Goal: Task Accomplishment & Management: Complete application form

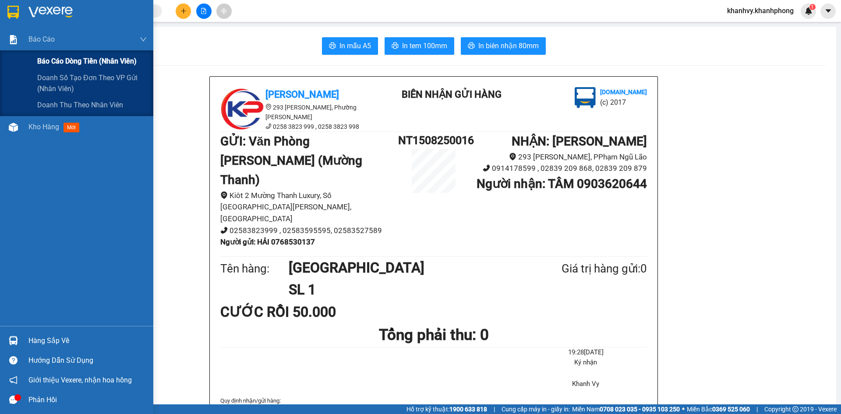
click at [44, 64] on span "Báo cáo dòng tiền (nhân viên)" at bounding box center [86, 61] width 99 height 11
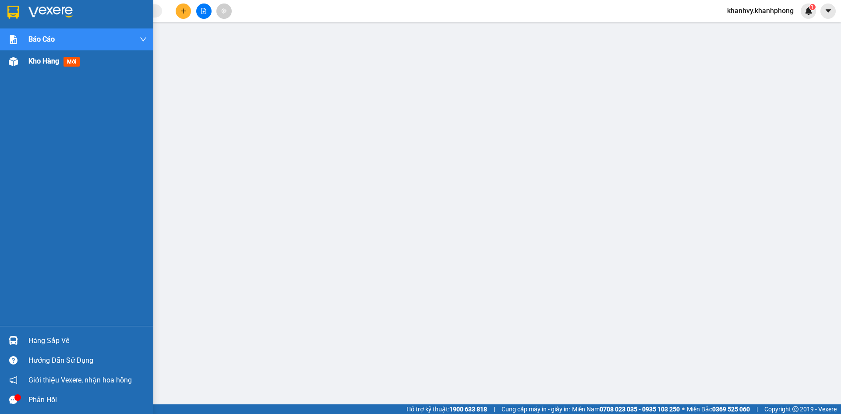
click at [41, 60] on span "Kho hàng" at bounding box center [43, 61] width 31 height 8
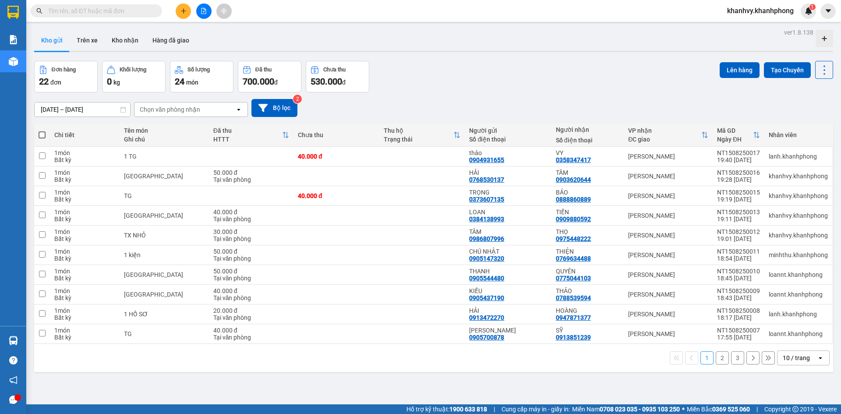
click at [716, 361] on button "2" at bounding box center [722, 357] width 13 height 13
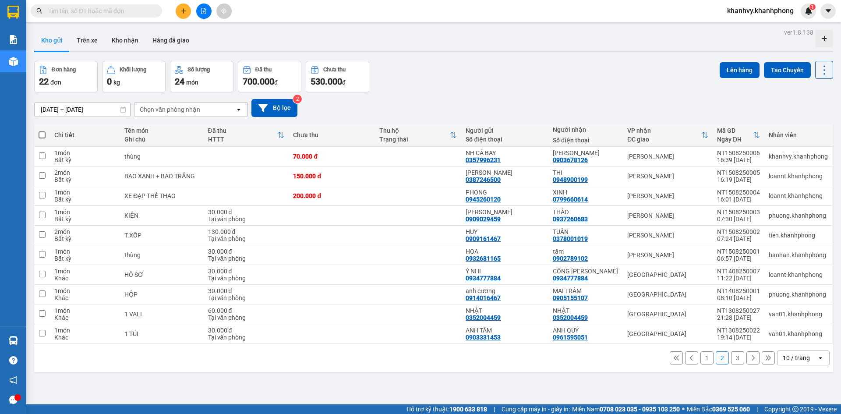
click at [735, 360] on button "3" at bounding box center [737, 357] width 13 height 13
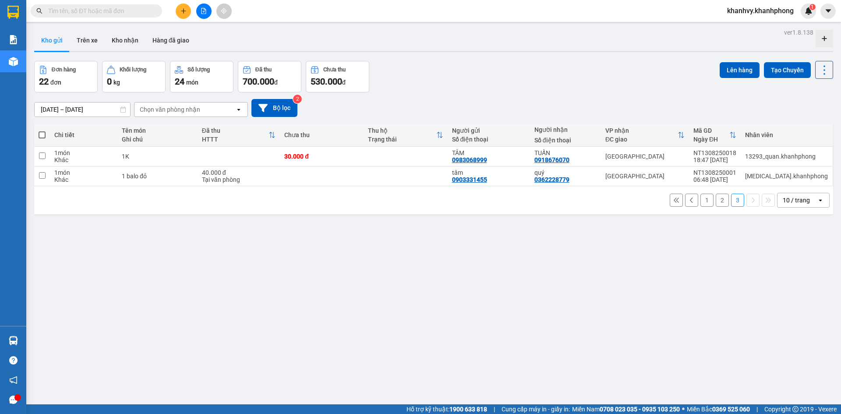
click at [181, 13] on icon "plus" at bounding box center [184, 11] width 6 height 6
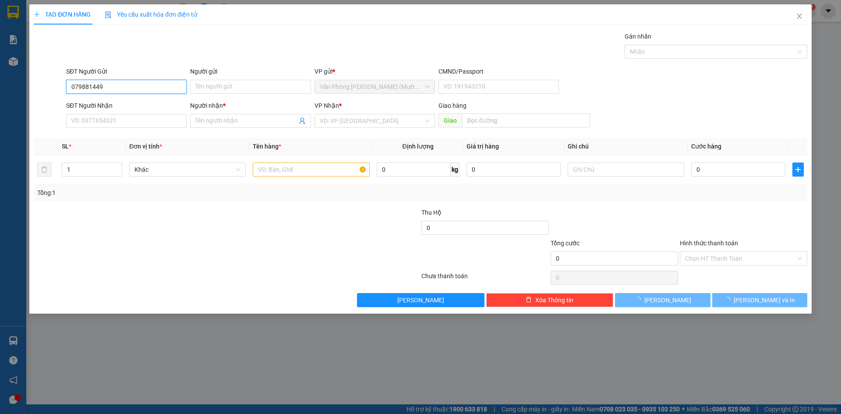
type input "0798814494"
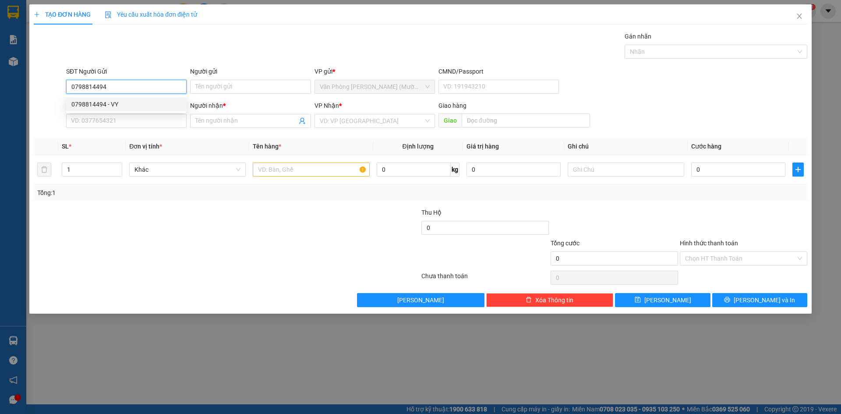
click at [124, 103] on div "0798814494 - VY" at bounding box center [126, 104] width 110 height 10
type input "VY"
type input "0798814494"
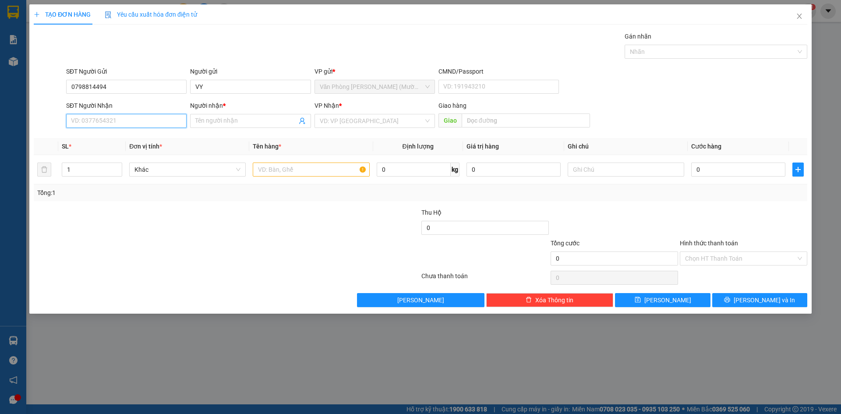
click at [126, 119] on input "SĐT Người Nhận" at bounding box center [126, 121] width 121 height 14
type input "0905616055"
click at [113, 139] on div "0905616055 - NHUNG" at bounding box center [126, 139] width 110 height 10
type input "NHUNG"
type input "0905616055"
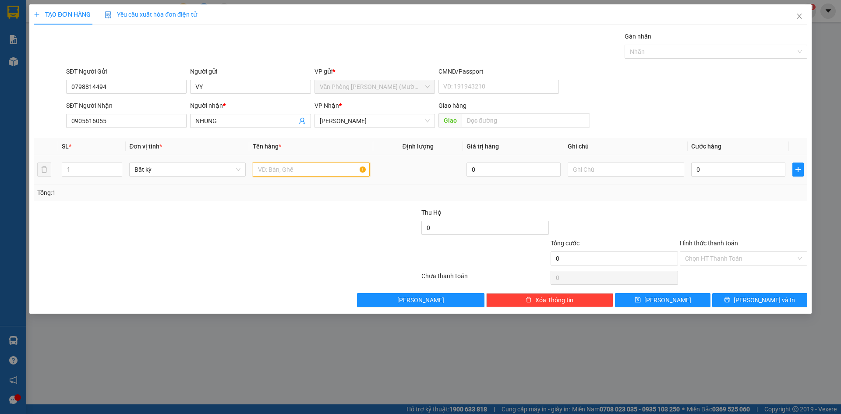
click at [304, 173] on input "text" at bounding box center [311, 170] width 117 height 14
type input "tg"
drag, startPoint x: 739, startPoint y: 165, endPoint x: 730, endPoint y: 168, distance: 9.7
click at [738, 165] on input "0" at bounding box center [738, 170] width 94 height 14
type input "4"
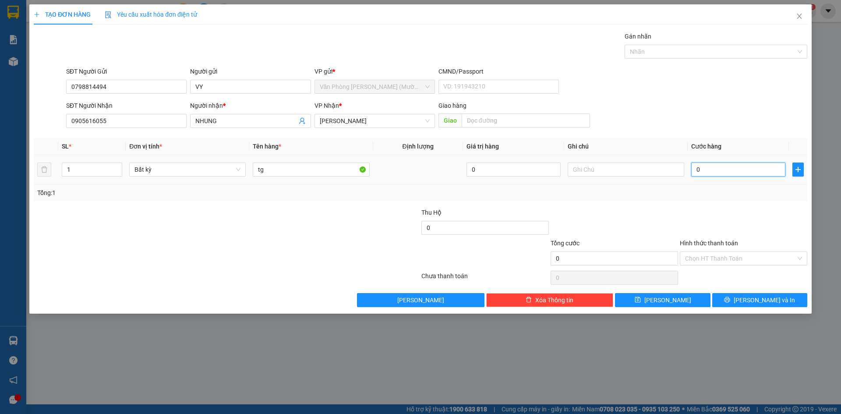
type input "4"
type input "40"
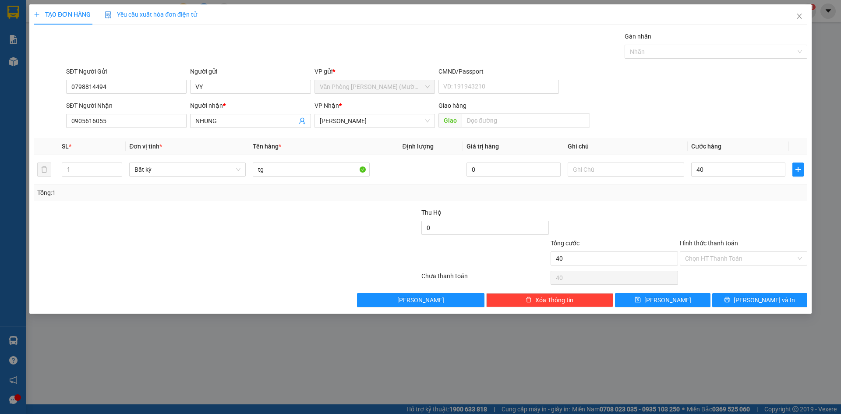
type input "40.000"
click at [713, 204] on div "Transit Pickup Surcharge Ids Transit Deliver Surcharge Ids Transit Deliver Surc…" at bounding box center [421, 170] width 774 height 276
click at [717, 254] on input "Hình thức thanh toán" at bounding box center [740, 258] width 111 height 13
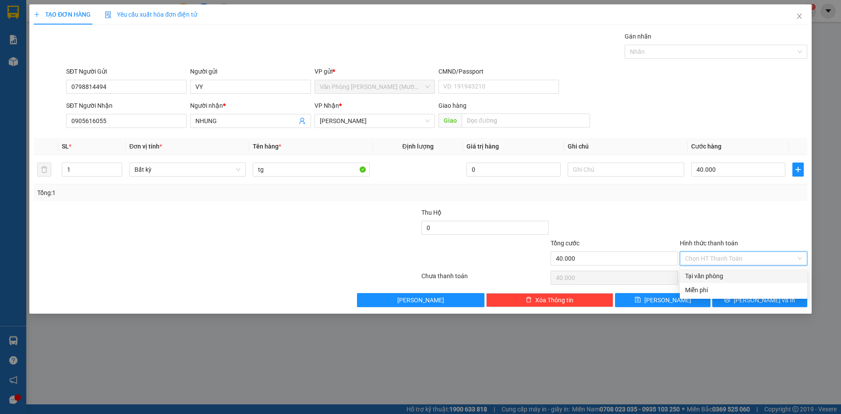
click at [718, 279] on div "Tại văn phòng" at bounding box center [743, 276] width 117 height 10
type input "0"
click at [705, 232] on div at bounding box center [743, 223] width 129 height 31
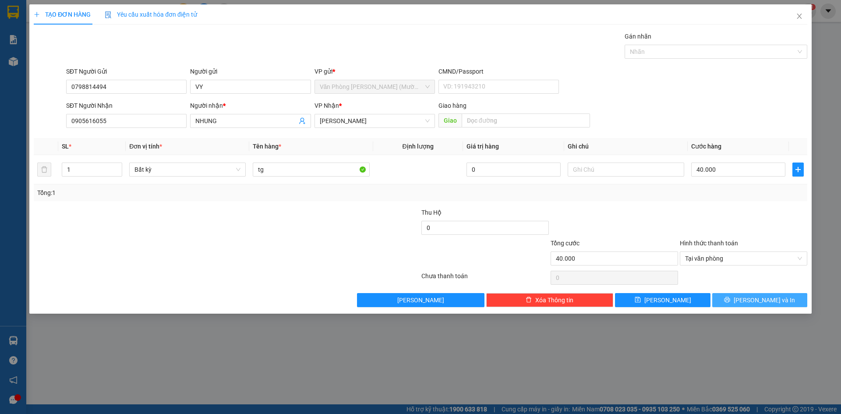
click at [721, 293] on button "[PERSON_NAME] và In" at bounding box center [760, 300] width 95 height 14
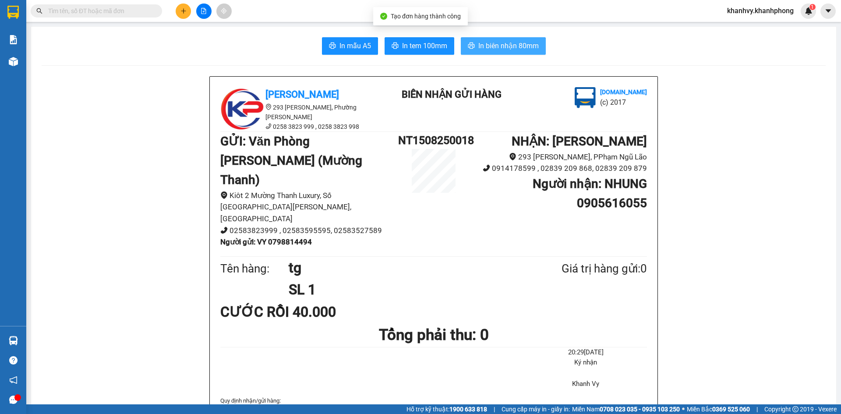
click at [509, 46] on span "In biên nhận 80mm" at bounding box center [509, 45] width 60 height 11
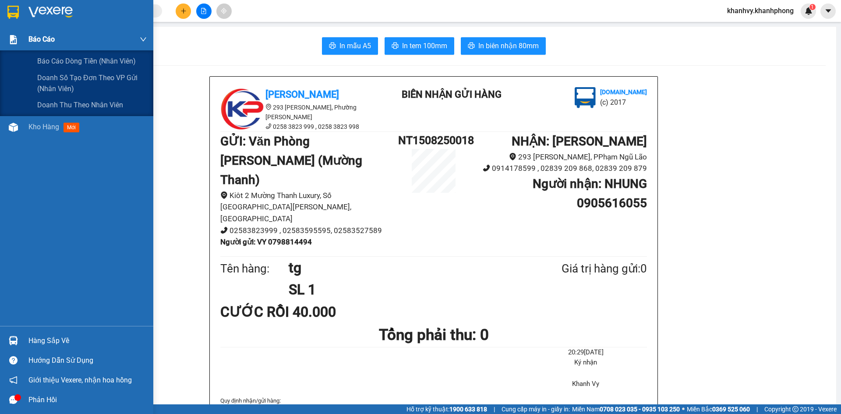
click at [74, 39] on div "Báo cáo" at bounding box center [87, 39] width 118 height 22
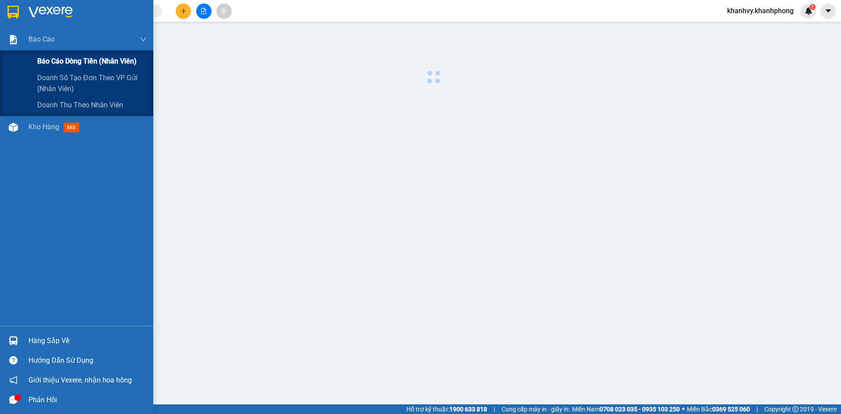
click at [70, 59] on span "Báo cáo dòng tiền (nhân viên)" at bounding box center [86, 61] width 99 height 11
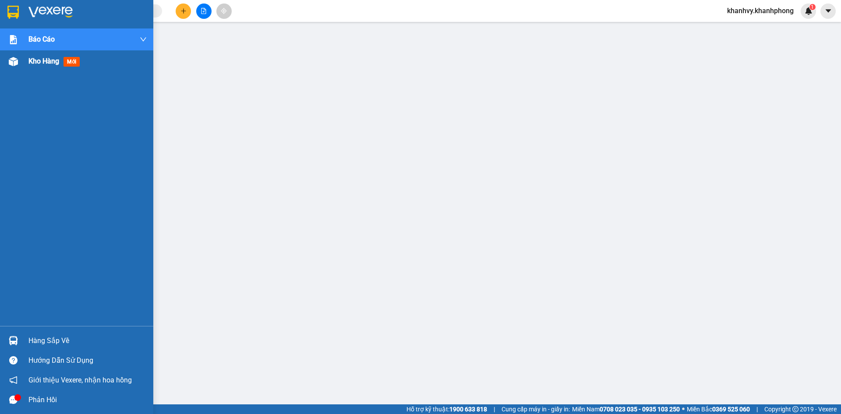
click at [44, 63] on span "Kho hàng" at bounding box center [43, 61] width 31 height 8
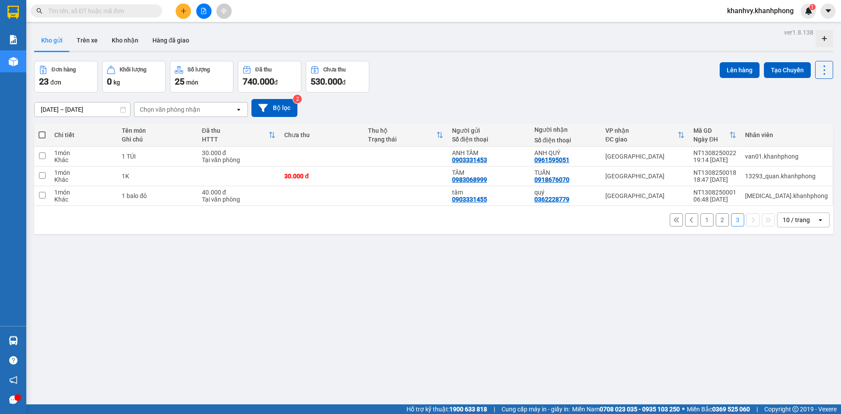
click at [701, 225] on button "1" at bounding box center [707, 219] width 13 height 13
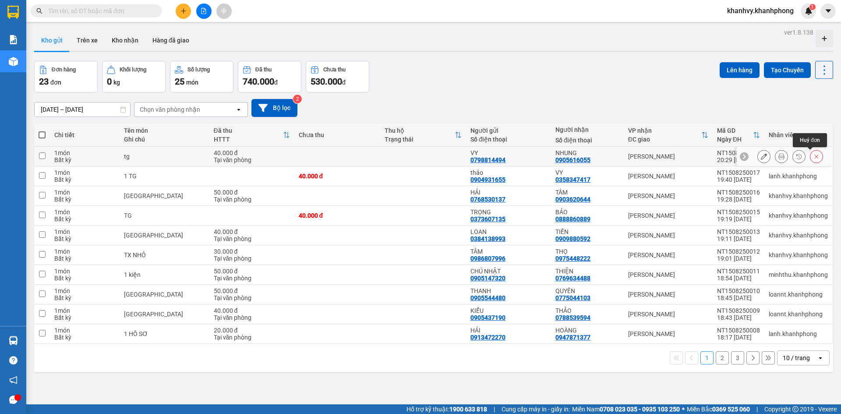
click at [814, 157] on button at bounding box center [817, 156] width 12 height 15
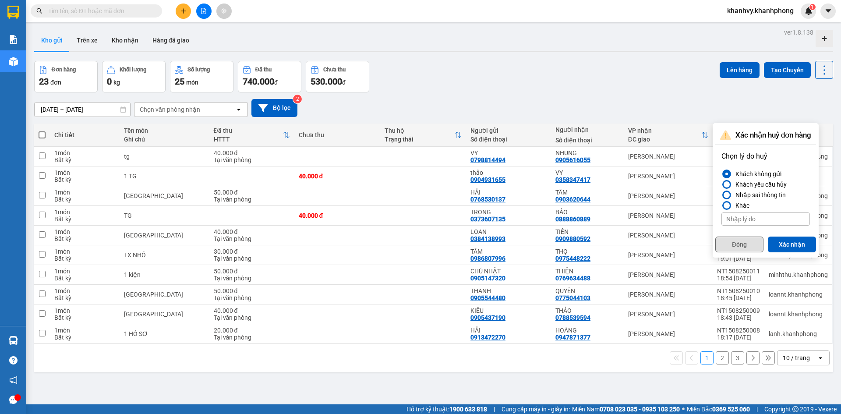
scroll to position [40, 0]
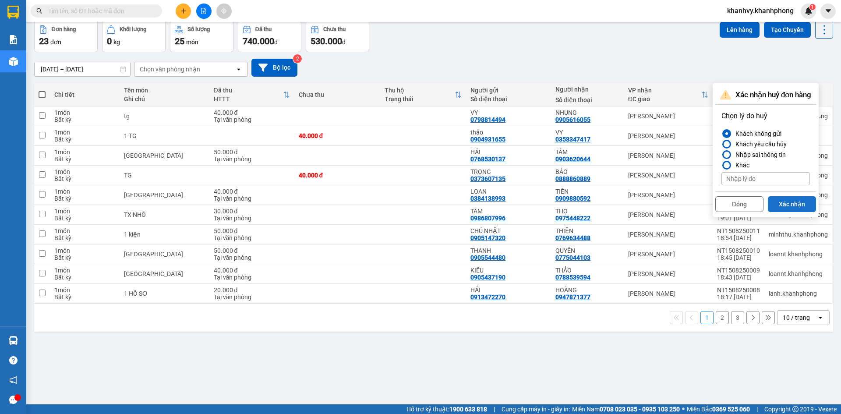
click at [798, 204] on button "Xác nhận" at bounding box center [792, 204] width 48 height 16
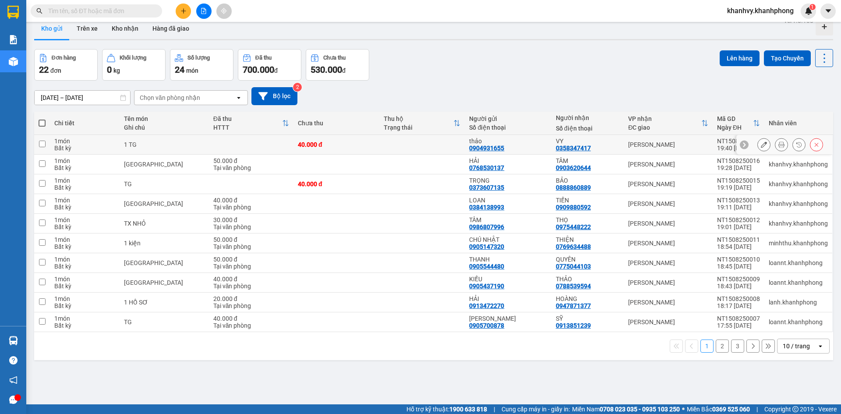
scroll to position [0, 0]
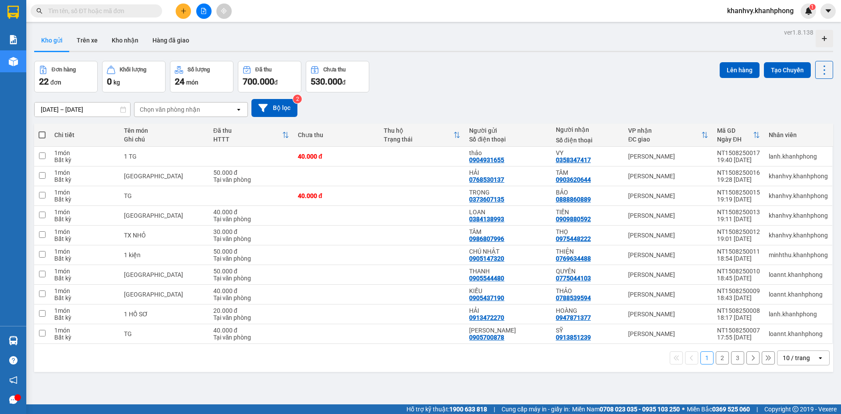
click at [184, 9] on icon "plus" at bounding box center [183, 10] width 0 height 5
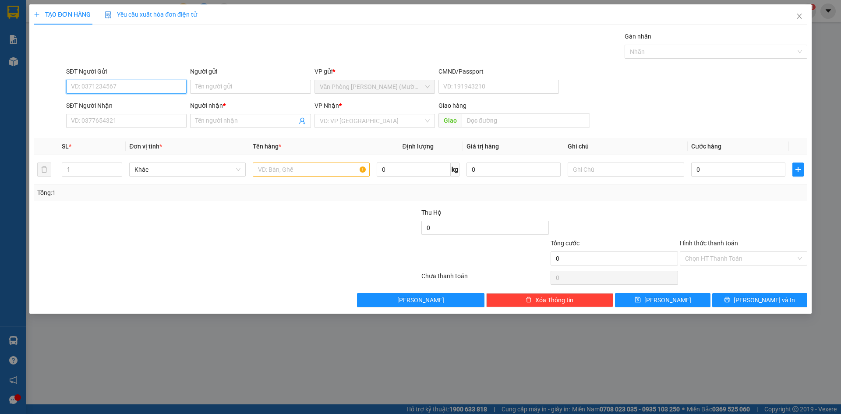
click at [114, 83] on input "SĐT Người Gửi" at bounding box center [126, 87] width 121 height 14
type input "0798814494"
click at [107, 104] on div "0798814494 - VY" at bounding box center [126, 104] width 110 height 10
type input "VY"
type input "0798814494"
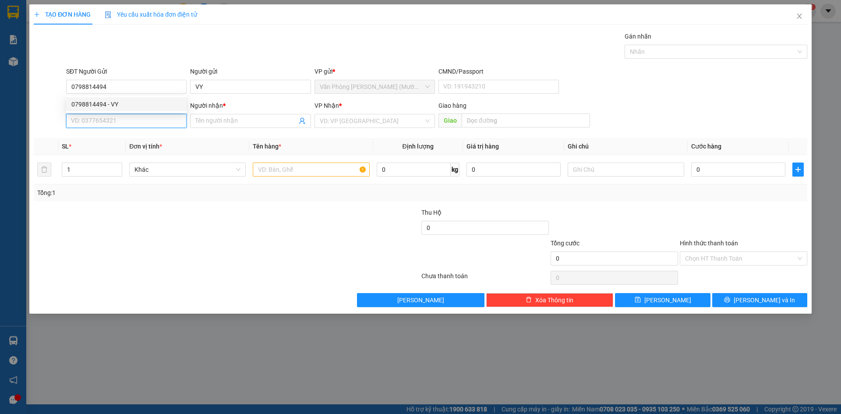
click at [114, 120] on input "SĐT Người Nhận" at bounding box center [126, 121] width 121 height 14
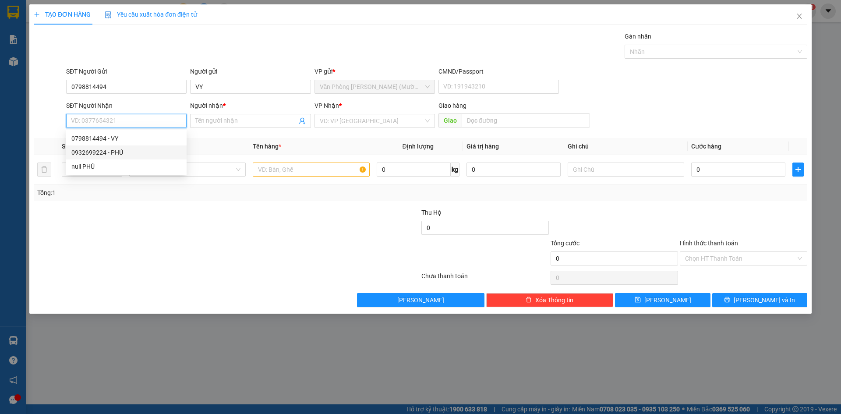
drag, startPoint x: 115, startPoint y: 135, endPoint x: 212, endPoint y: 146, distance: 97.1
click at [116, 152] on div "0932699224 - PHÚ" at bounding box center [126, 153] width 110 height 10
type input "0932699224"
type input "PHÚ"
click at [306, 162] on div at bounding box center [311, 170] width 117 height 18
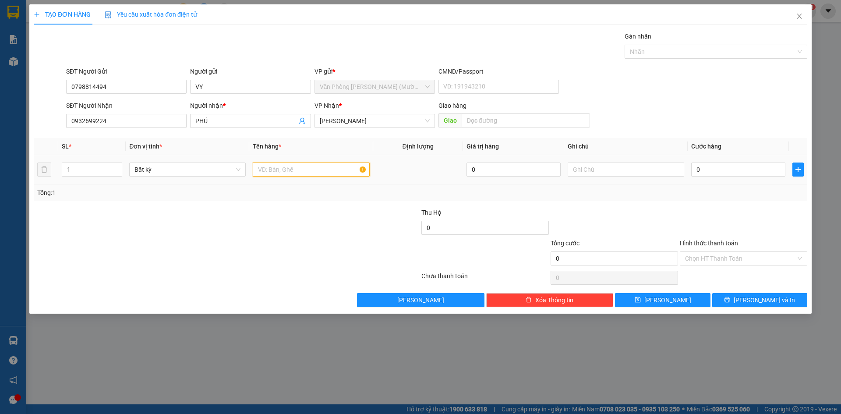
click at [306, 167] on input "text" at bounding box center [311, 170] width 117 height 14
type input "tg"
drag, startPoint x: 729, startPoint y: 169, endPoint x: 766, endPoint y: 156, distance: 38.8
click at [729, 168] on input "0" at bounding box center [738, 170] width 94 height 14
type input "4"
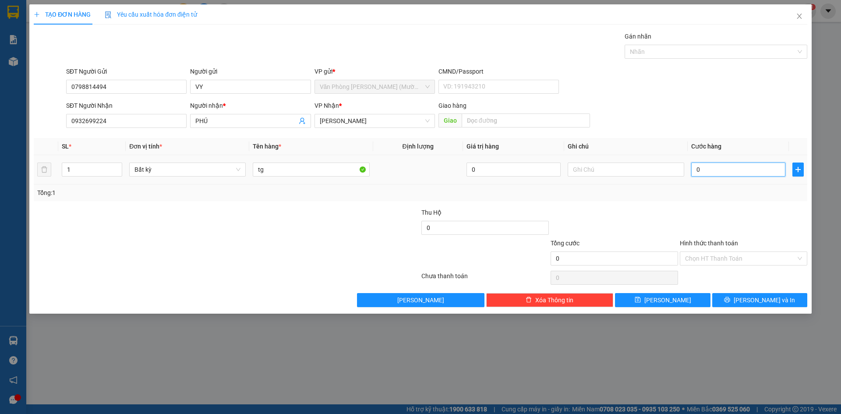
type input "4"
type input "40"
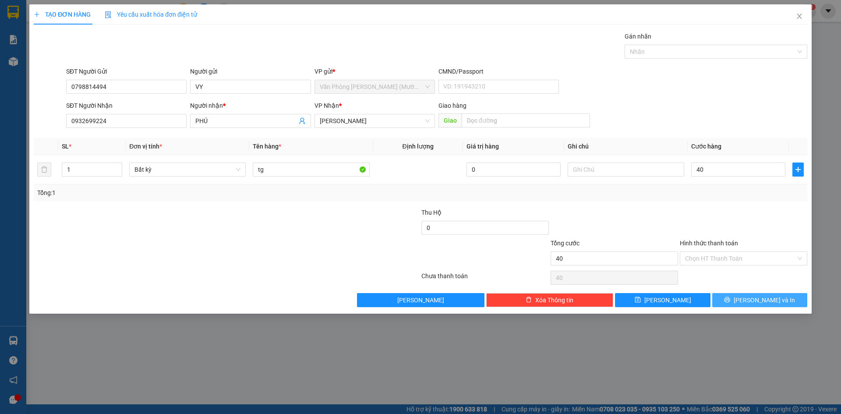
type input "40.000"
click at [776, 294] on button "[PERSON_NAME] và In" at bounding box center [760, 300] width 95 height 14
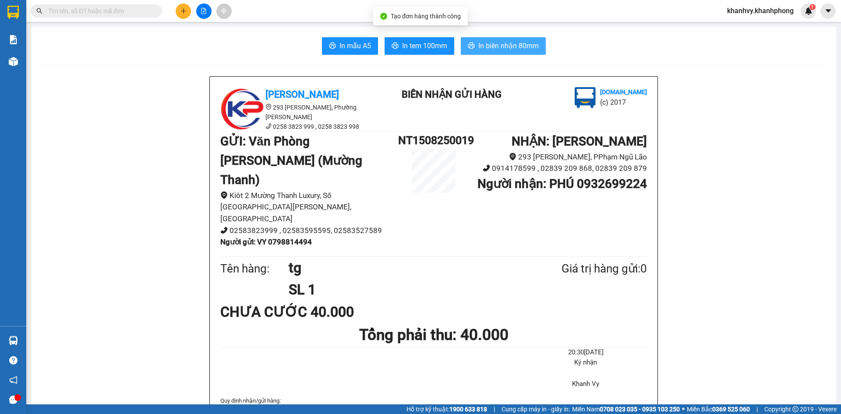
click at [500, 46] on span "In biên nhận 80mm" at bounding box center [509, 45] width 60 height 11
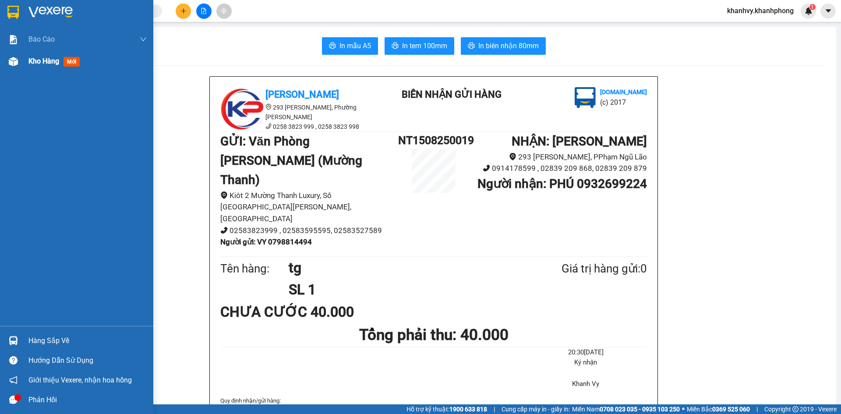
click at [37, 67] on div "Kho hàng mới" at bounding box center [55, 61] width 55 height 11
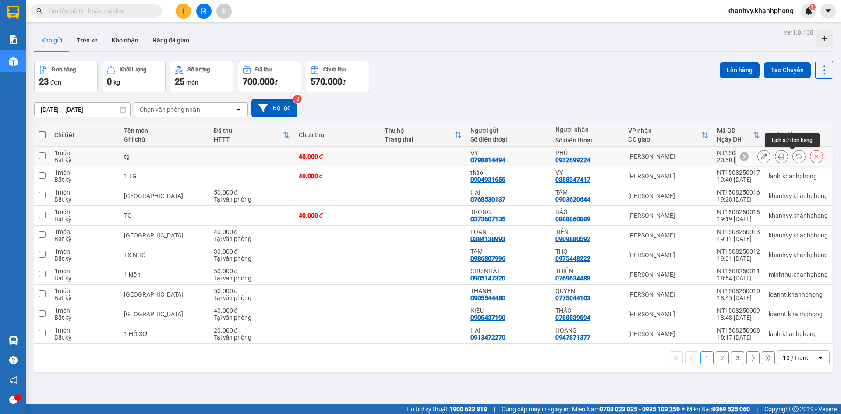
click at [793, 160] on button at bounding box center [799, 156] width 12 height 15
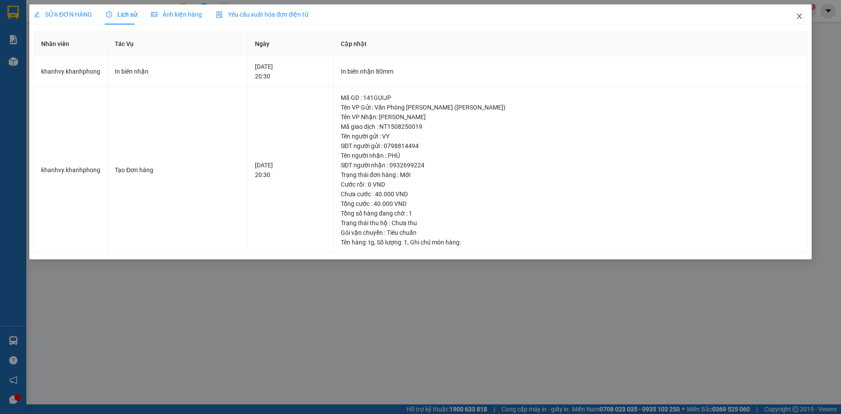
click at [797, 13] on span "Close" at bounding box center [799, 16] width 25 height 25
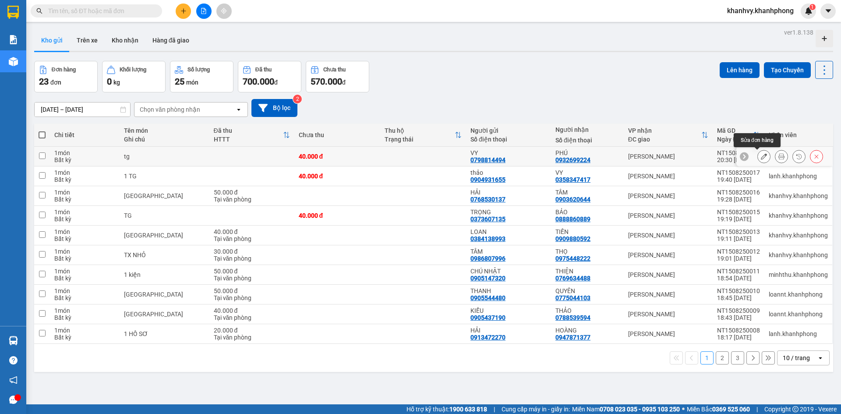
click at [761, 155] on icon at bounding box center [764, 156] width 6 height 6
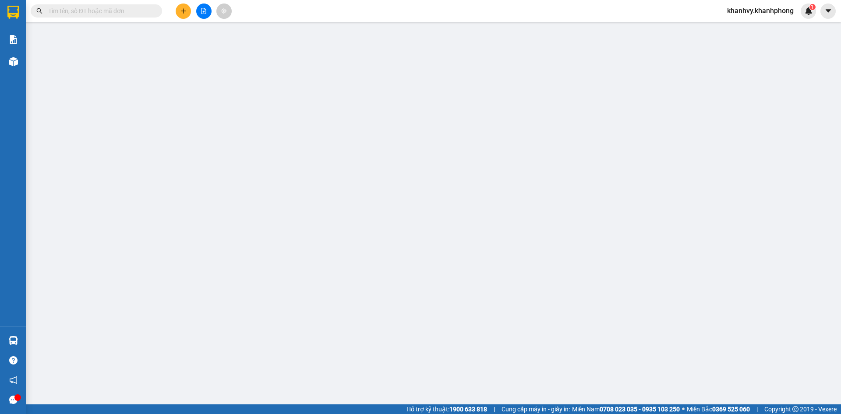
type input "0798814494"
type input "0932699224"
type input "40.000"
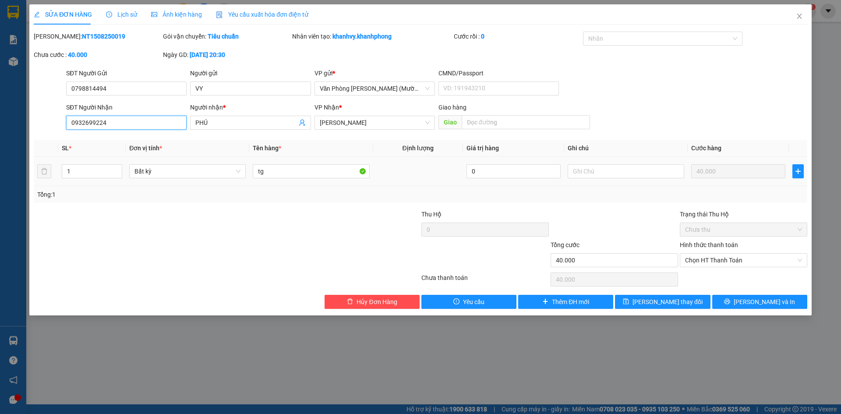
click at [157, 122] on input "0932699224" at bounding box center [126, 123] width 121 height 14
type input "0905616055"
click at [214, 128] on span "PHÚ" at bounding box center [250, 123] width 121 height 14
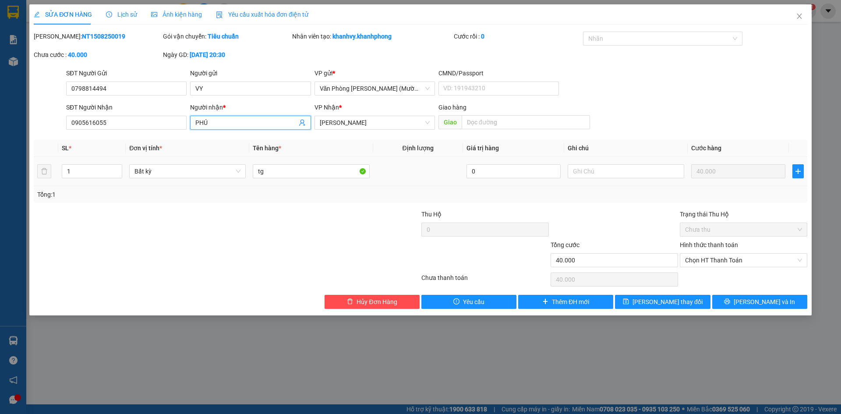
click at [214, 128] on span "PHÚ" at bounding box center [250, 123] width 121 height 14
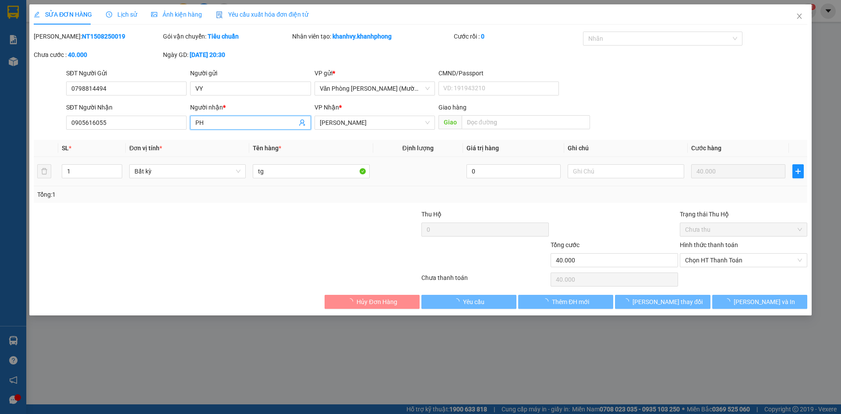
type input "P"
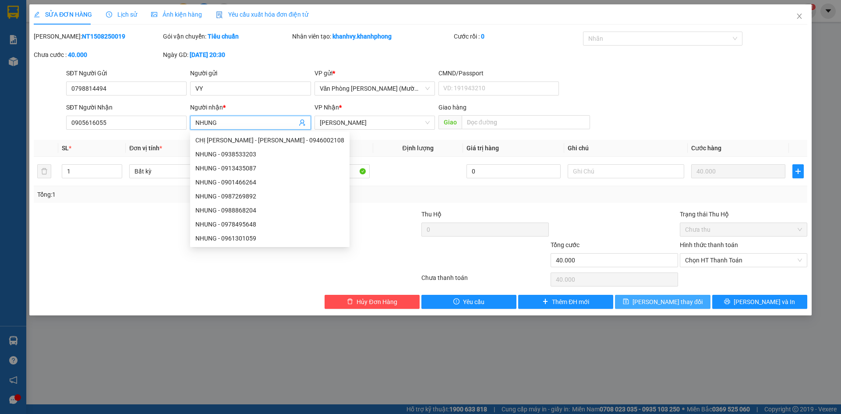
type input "NHUNG"
click at [689, 301] on button "[PERSON_NAME] thay đổi" at bounding box center [662, 302] width 95 height 14
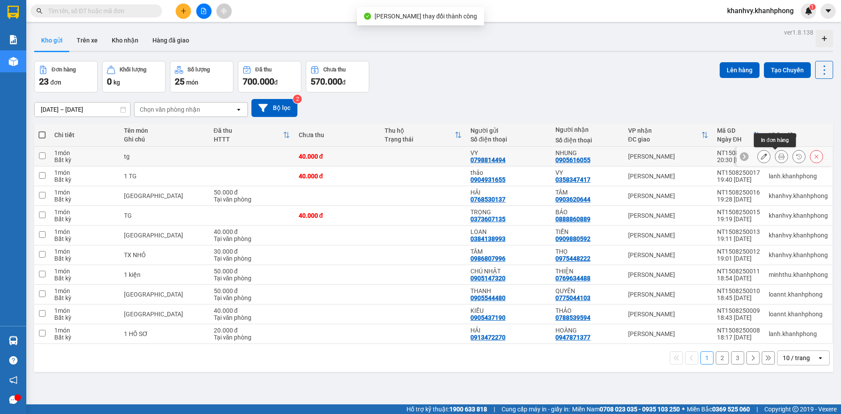
click at [776, 157] on button at bounding box center [782, 156] width 12 height 15
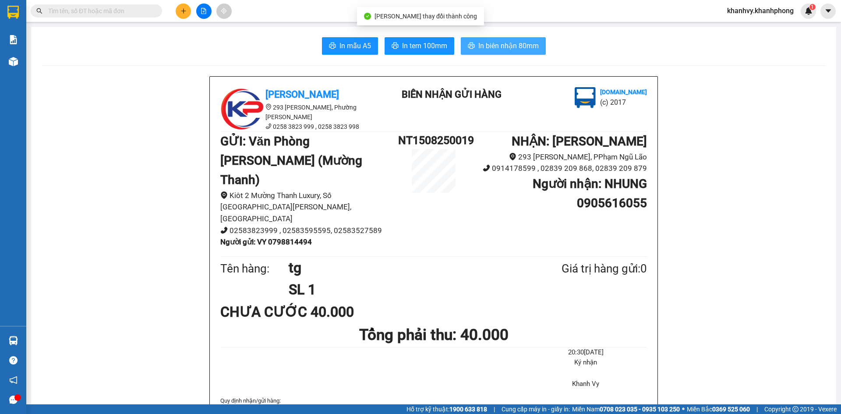
click at [514, 46] on span "In biên nhận 80mm" at bounding box center [509, 45] width 60 height 11
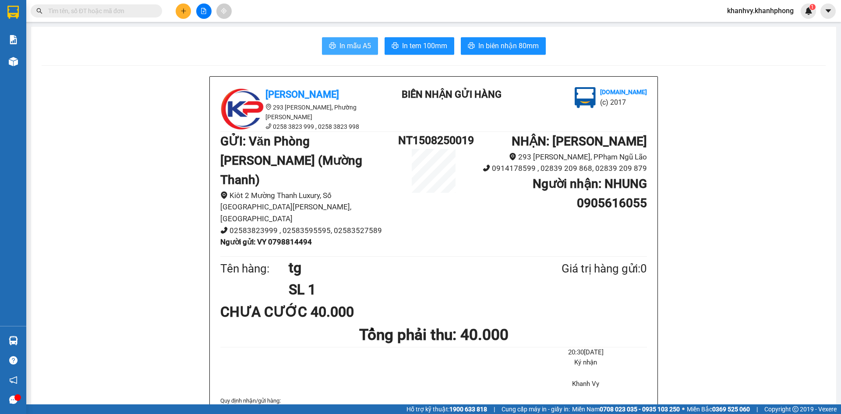
click at [353, 51] on span "In mẫu A5" at bounding box center [356, 45] width 32 height 11
